Goal: Go to known website: Go to known website

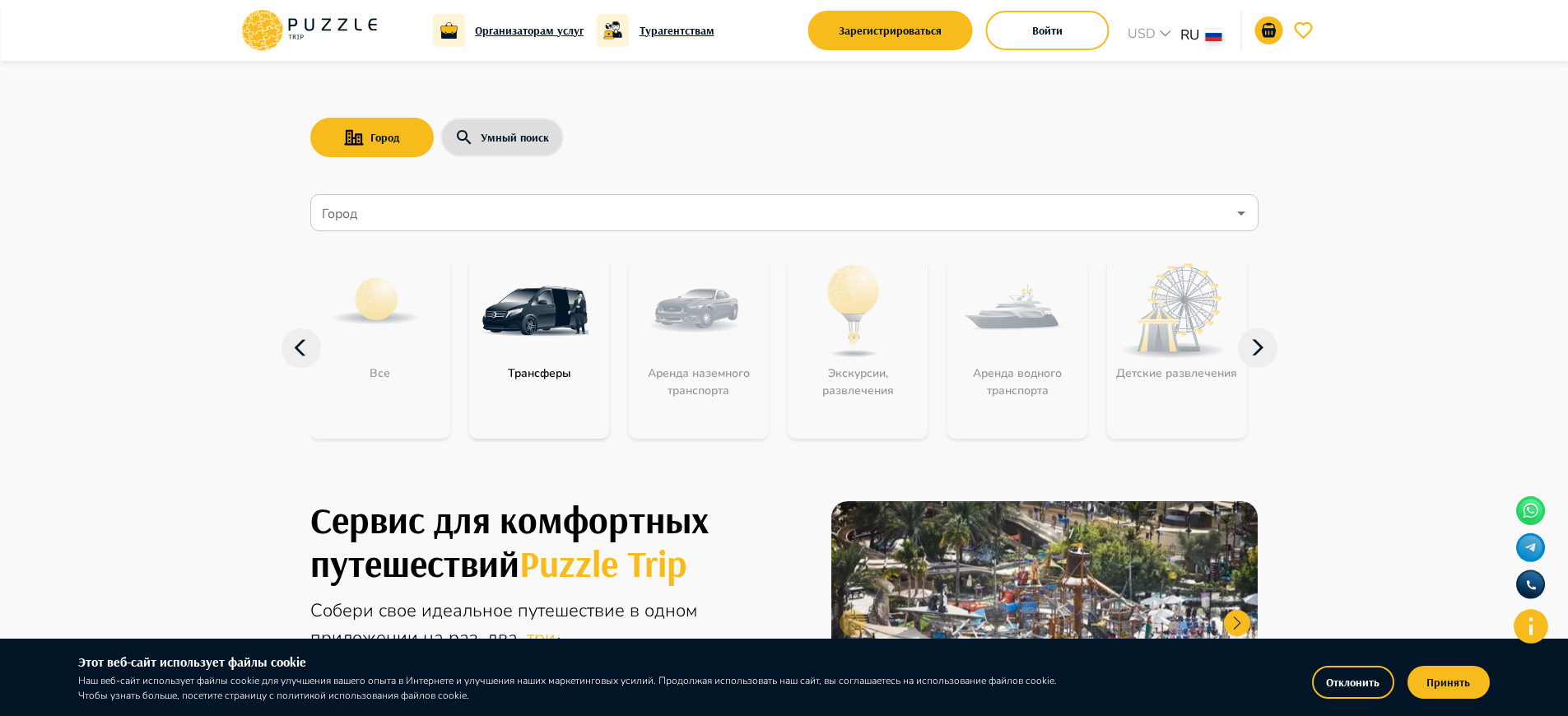
click at [572, 662] on h6 "Этот веб-сайт использует файлы cookie" at bounding box center [572, 662] width 988 height 21
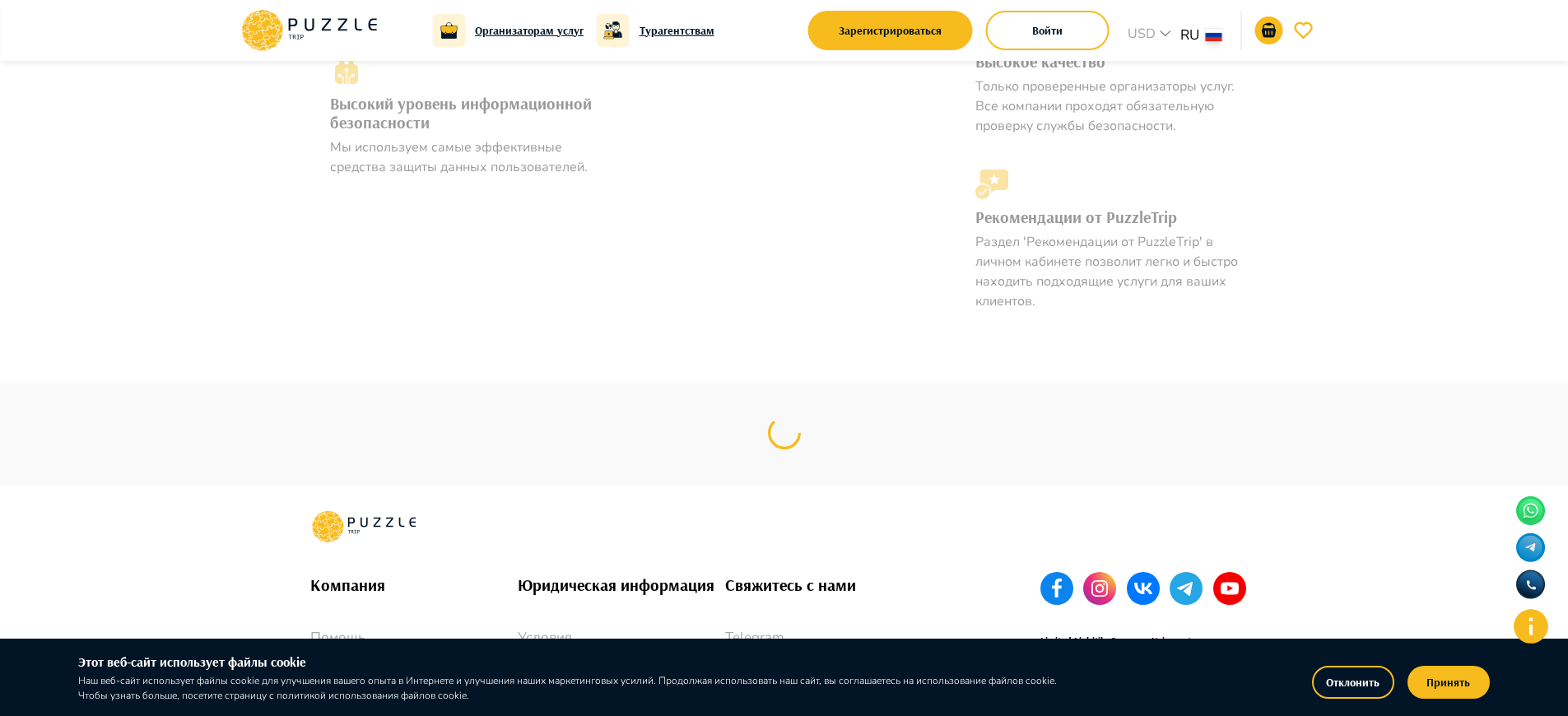
click at [828, 652] on p "Whatsapp" at bounding box center [828, 663] width 207 height 21
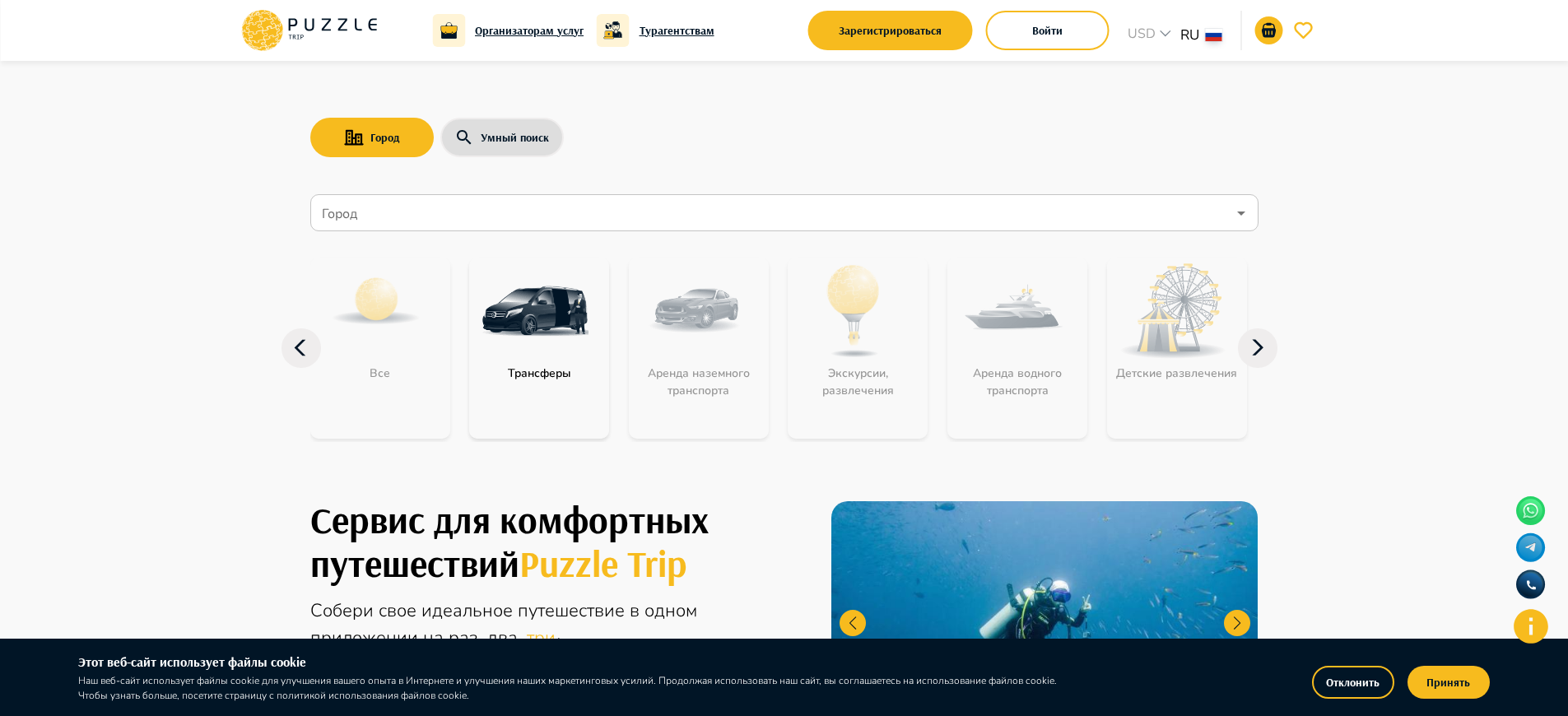
scroll to position [1537, 0]
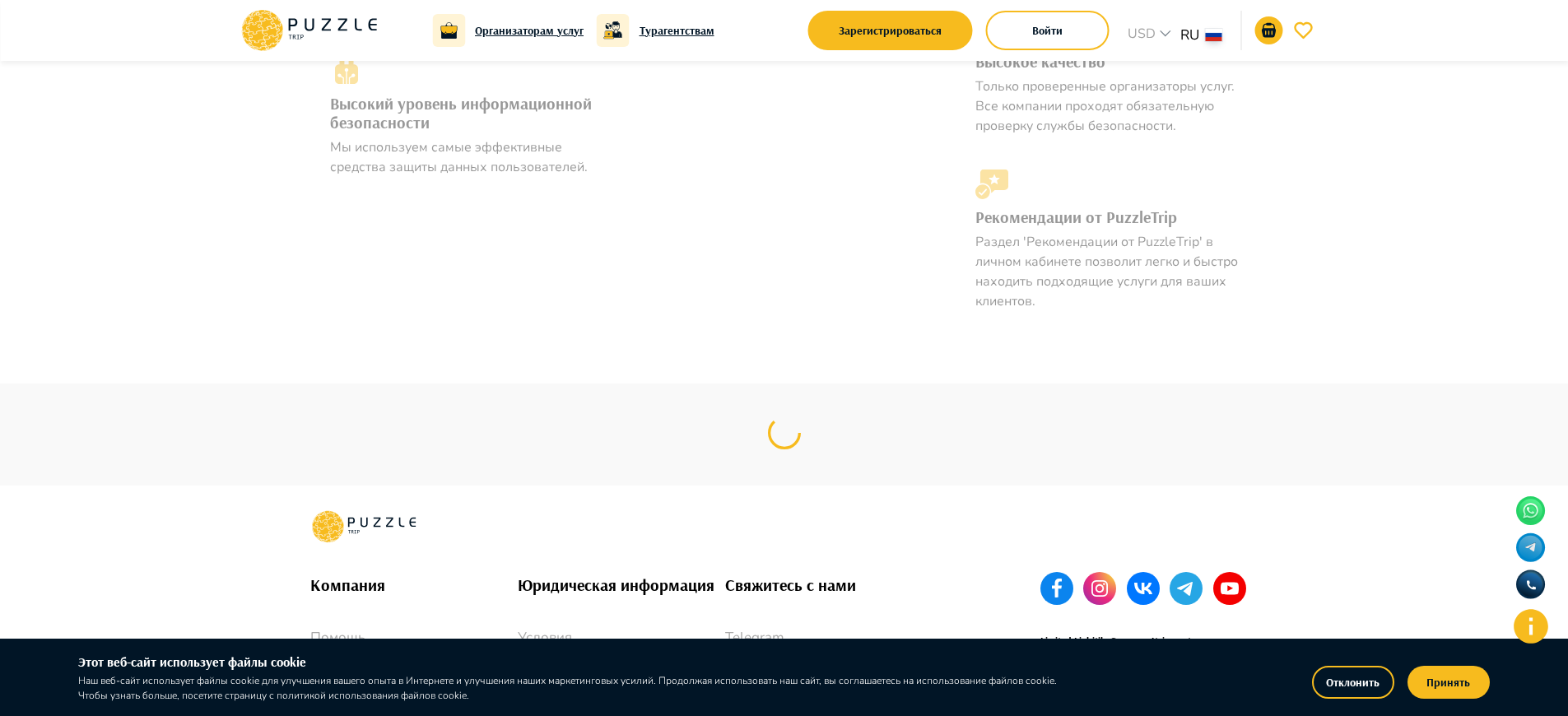
click at [828, 652] on p "Whatsapp" at bounding box center [828, 663] width 207 height 21
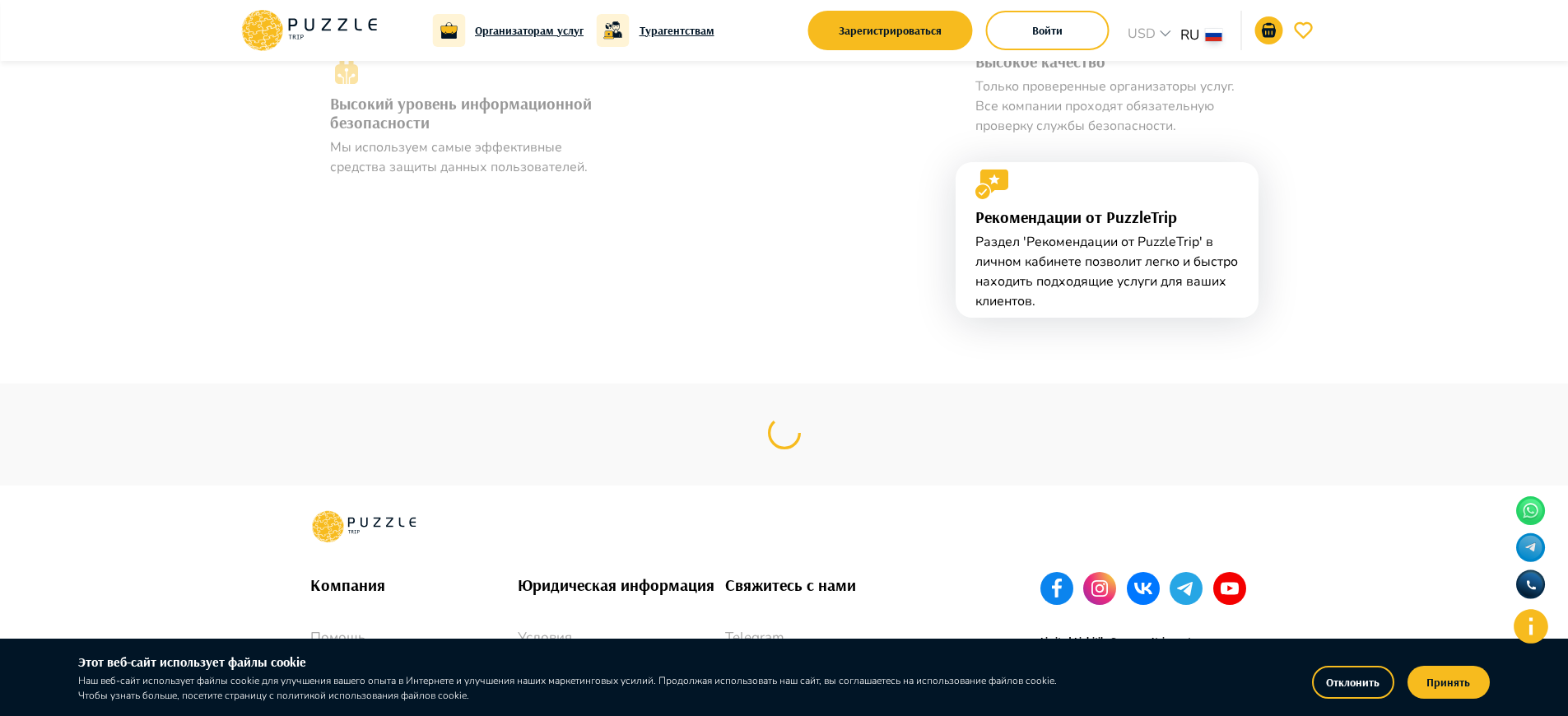
click at [828, 652] on p "Whatsapp" at bounding box center [828, 663] width 207 height 21
